Goal: Task Accomplishment & Management: Use online tool/utility

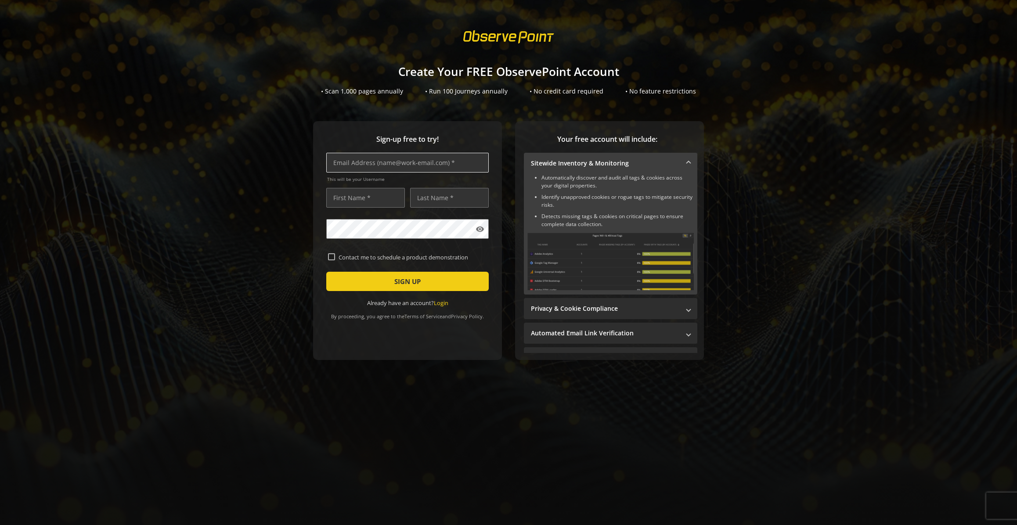
click at [350, 168] on input "text" at bounding box center [407, 163] width 162 height 20
click at [460, 160] on input "text" at bounding box center [407, 163] width 162 height 20
type input "[EMAIL_ADDRESS][DOMAIN_NAME]"
type input "AlastaIR"
type input "DODWELL"
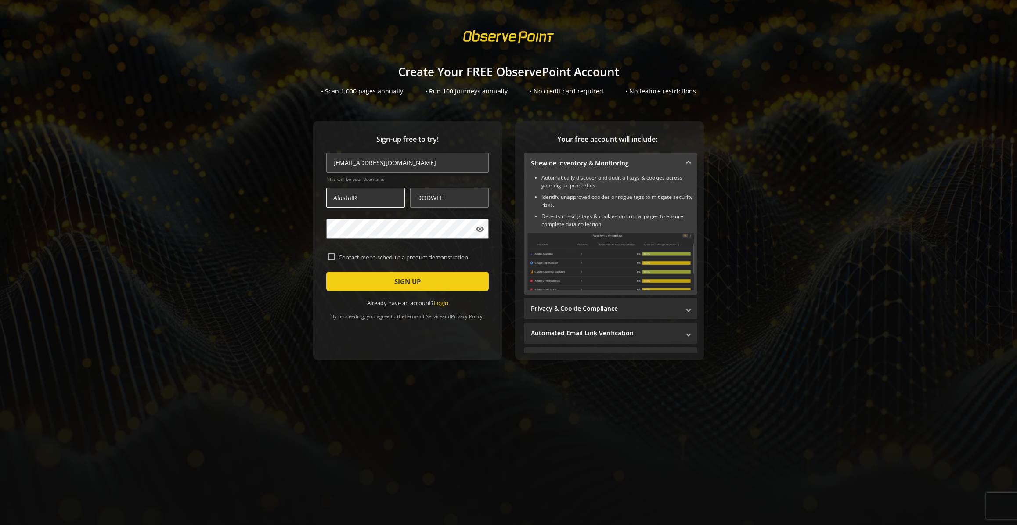
click at [368, 197] on input "AlastaIR" at bounding box center [365, 198] width 79 height 20
click at [365, 198] on input "AlastaIR" at bounding box center [365, 198] width 79 height 20
type input "AlastaIr"
type input "Dodwell"
click at [405, 282] on span "SIGN UP" at bounding box center [407, 281] width 26 height 16
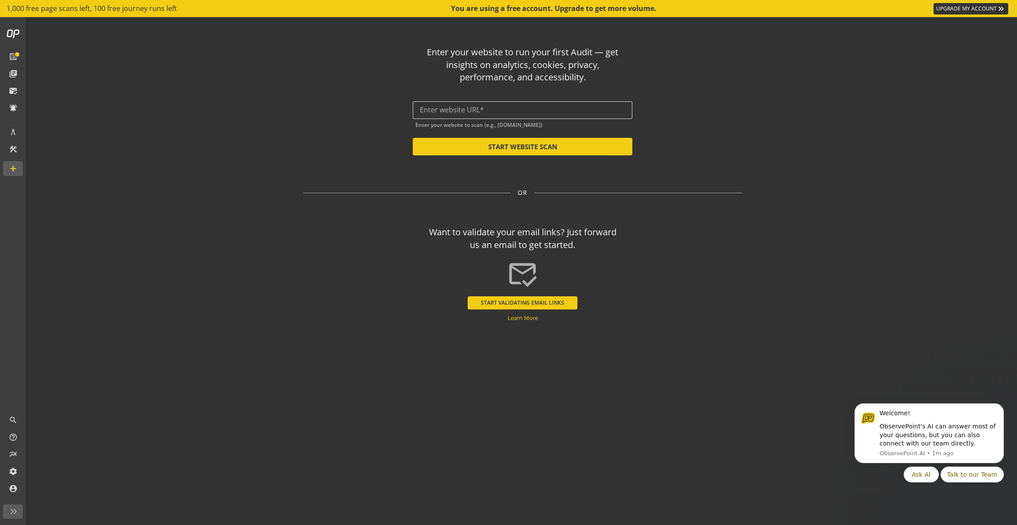
click at [477, 112] on input "text" at bounding box center [522, 110] width 205 height 8
paste input "[URL][DOMAIN_NAME]"
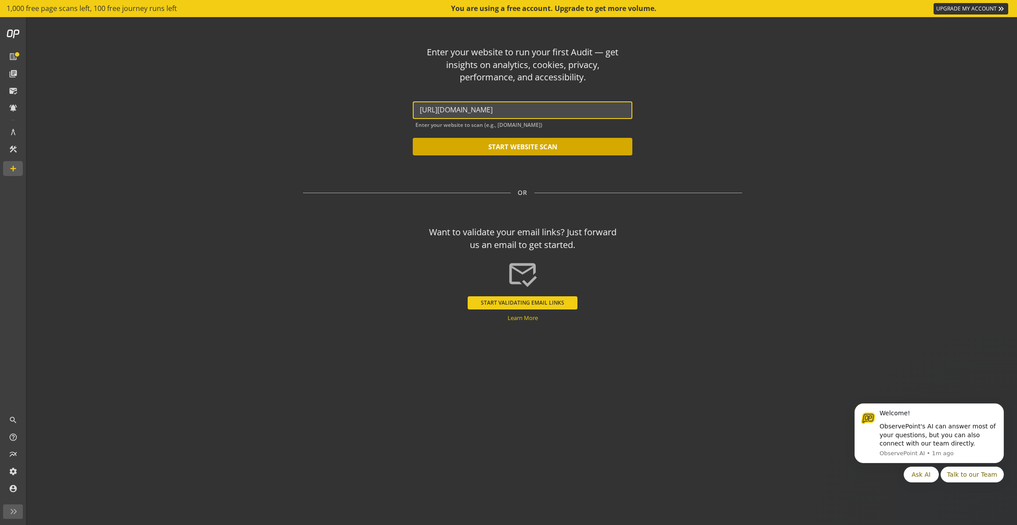
type input "[URL][DOMAIN_NAME]"
click at [512, 150] on button "START WEBSITE SCAN" at bounding box center [522, 147] width 219 height 18
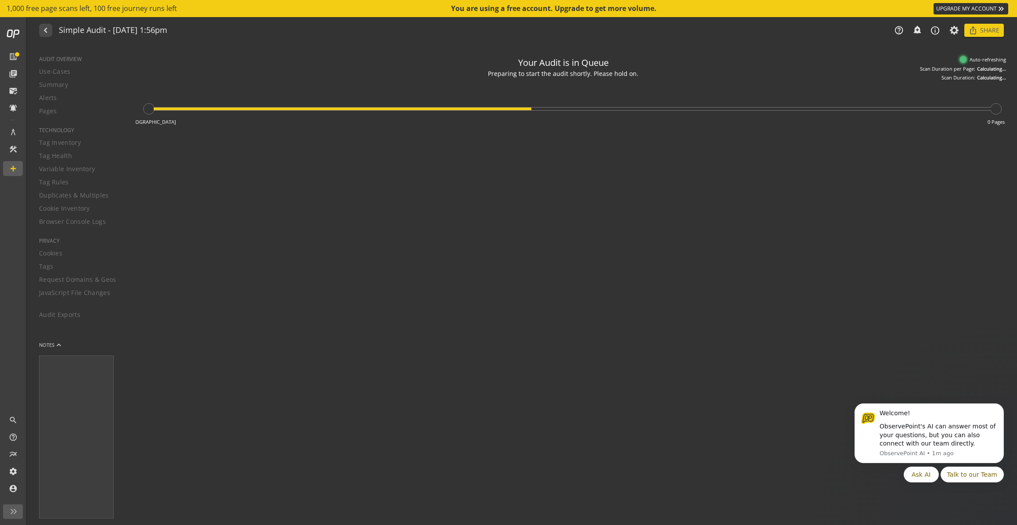
type textarea "Notes can include: -a description of what this audit is validating -changes in …"
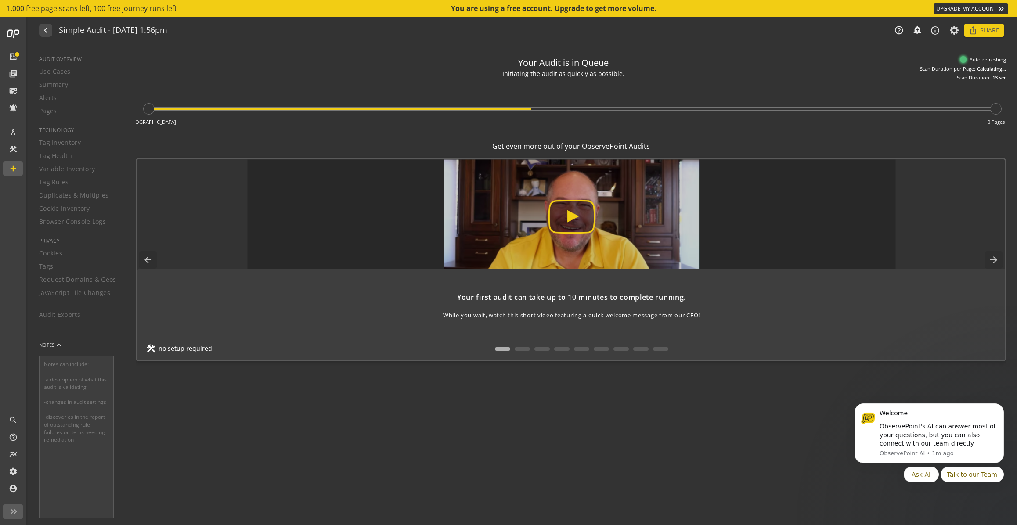
click at [575, 215] on img at bounding box center [571, 214] width 648 height 110
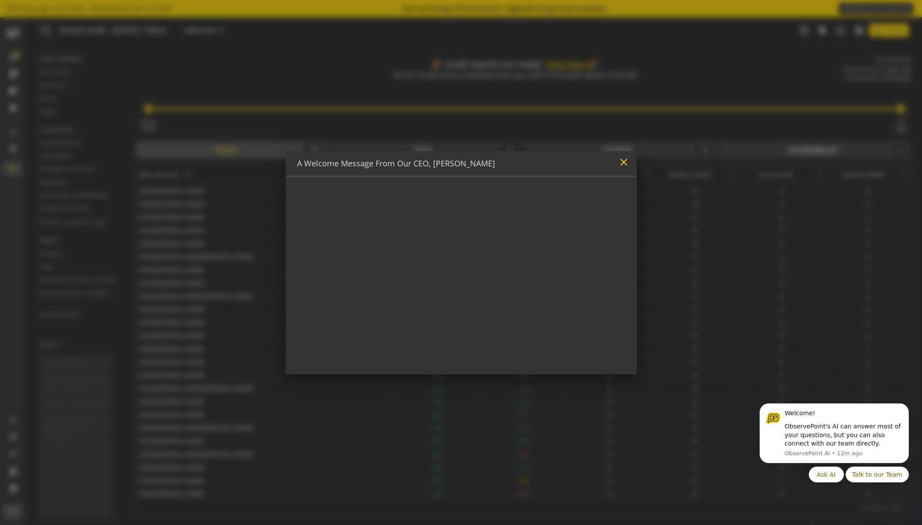
click at [625, 165] on mat-icon "close" at bounding box center [624, 162] width 12 height 12
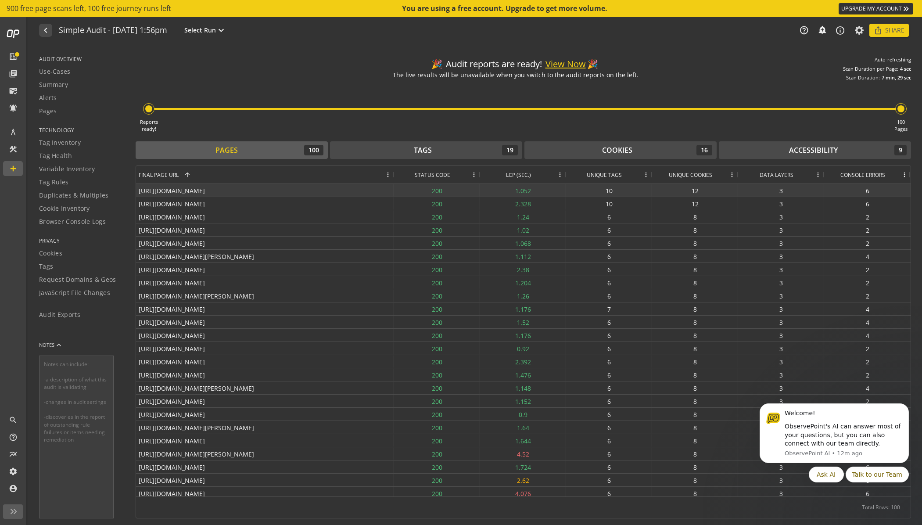
click at [203, 193] on div "[URL][DOMAIN_NAME]" at bounding box center [265, 190] width 258 height 13
click at [563, 65] on button "View Now" at bounding box center [566, 64] width 40 height 13
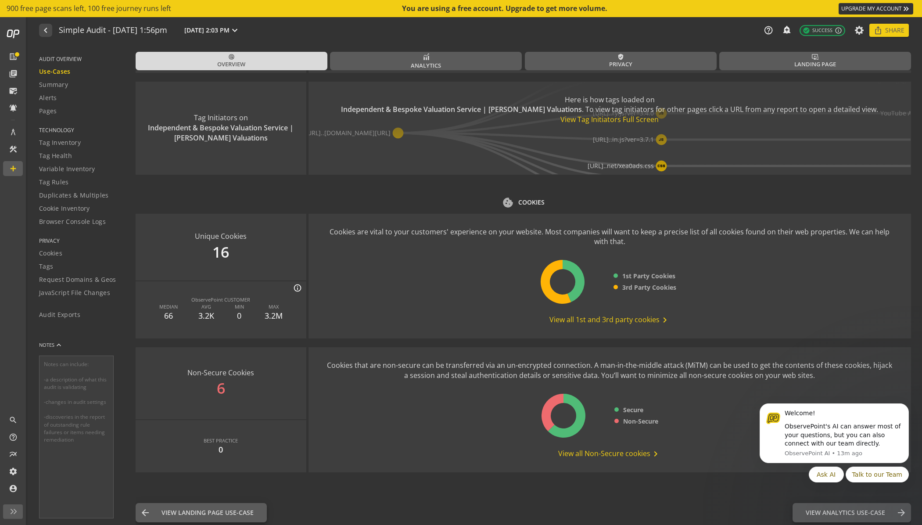
scroll to position [958, 0]
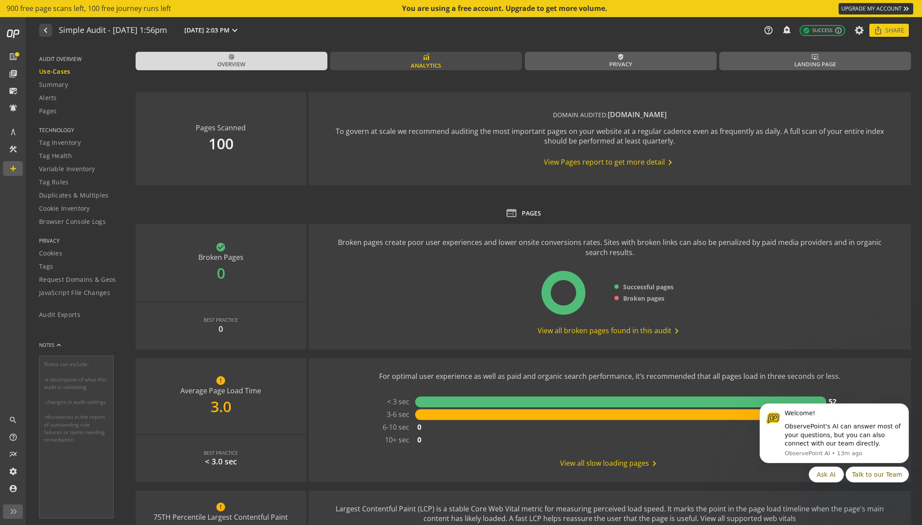
click at [438, 65] on span "Analytics" at bounding box center [426, 65] width 30 height 8
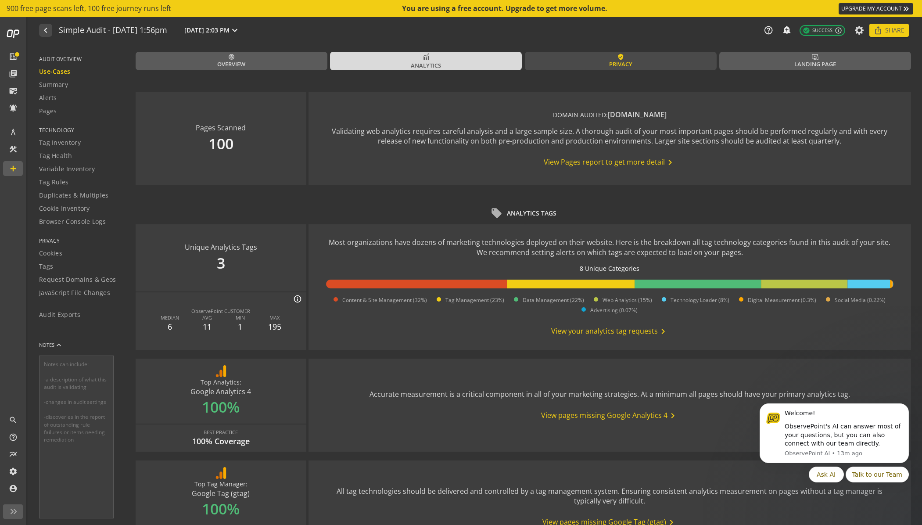
click at [570, 61] on link "verified_user Privacy" at bounding box center [621, 61] width 192 height 18
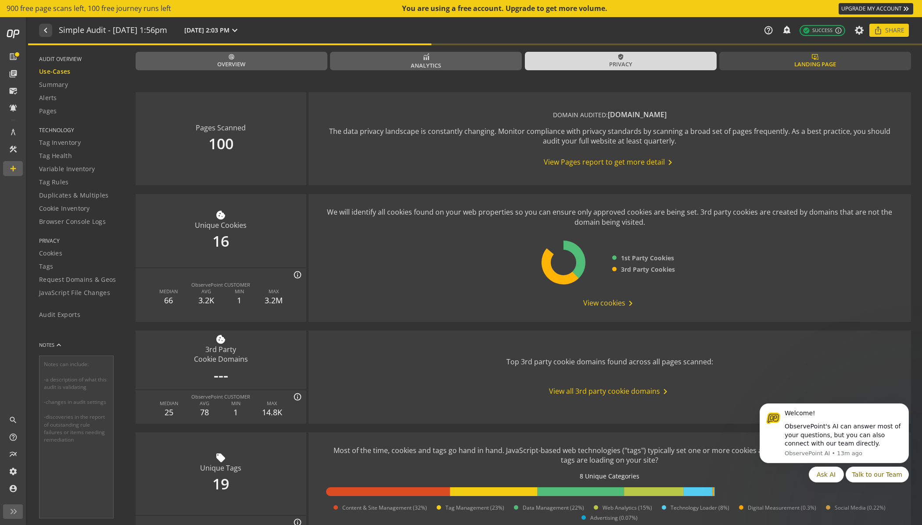
click at [812, 67] on span "Landing Page" at bounding box center [815, 64] width 42 height 8
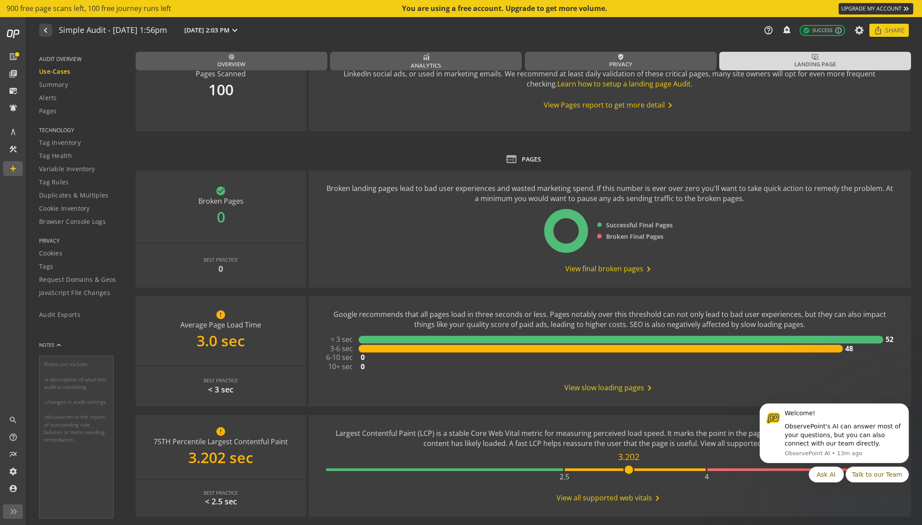
scroll to position [57, 0]
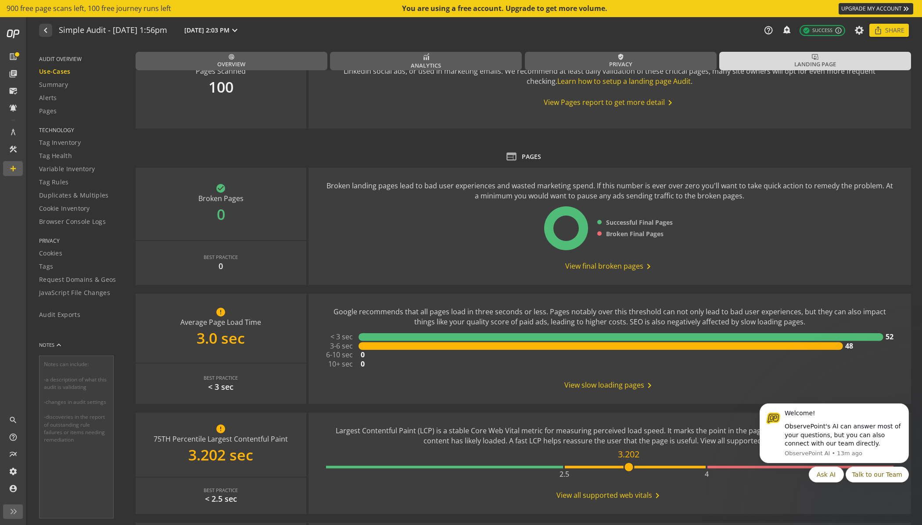
click at [596, 389] on span "View slow loading pages chevron_right" at bounding box center [609, 385] width 90 height 11
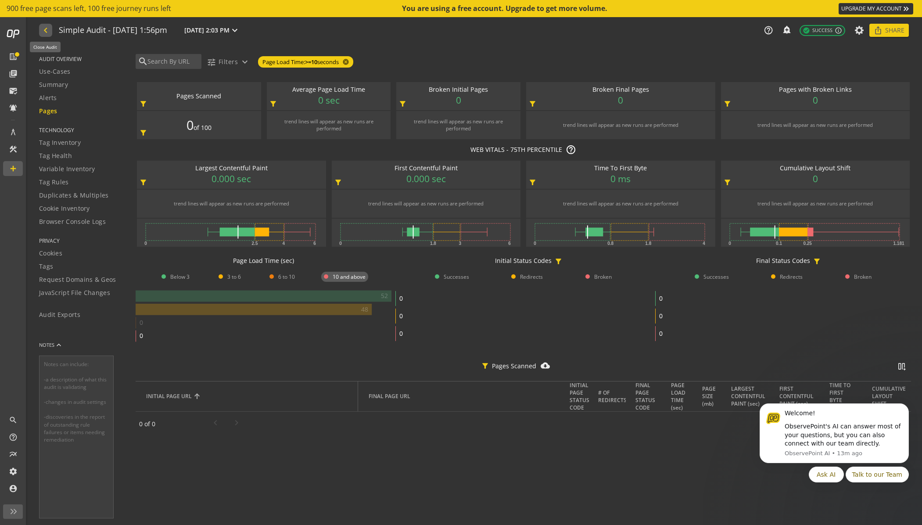
click at [46, 34] on mat-icon "navigate_before" at bounding box center [44, 30] width 9 height 11
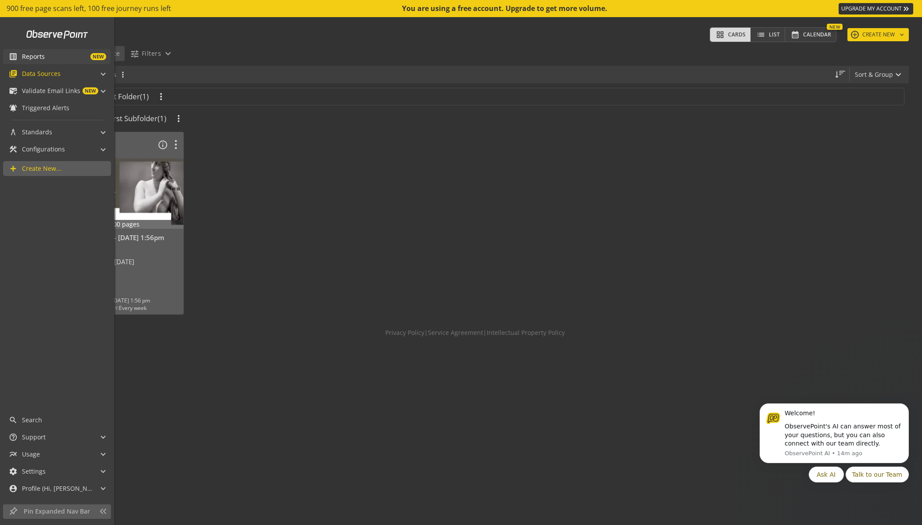
click at [18, 55] on span "list_alt" at bounding box center [15, 56] width 13 height 9
